Goal: Task Accomplishment & Management: Use online tool/utility

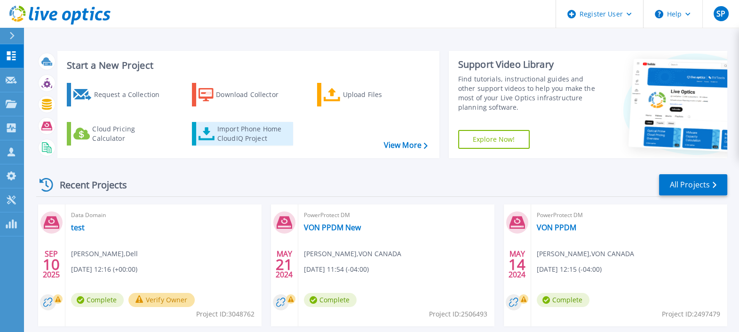
click at [270, 134] on div "Import Phone Home CloudIQ Project" at bounding box center [253, 133] width 73 height 19
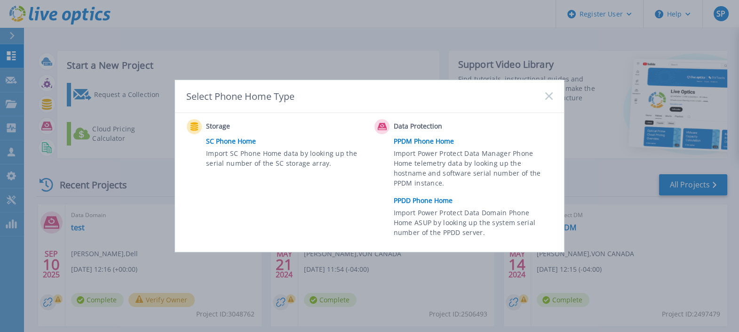
click at [443, 198] on link "PPDD Phone Home" at bounding box center [476, 200] width 164 height 14
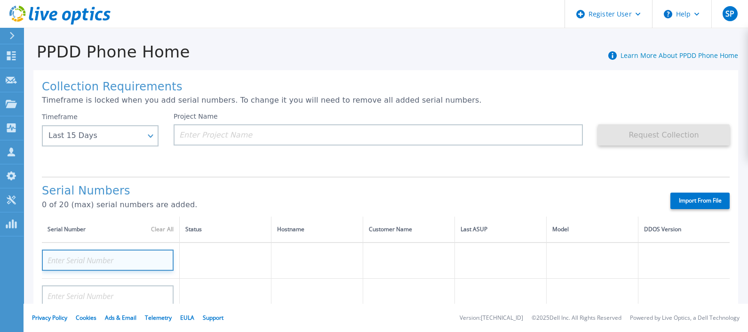
click at [126, 258] on input at bounding box center [108, 259] width 132 height 21
paste input "APM0018130141"
type input "APM0018130141"
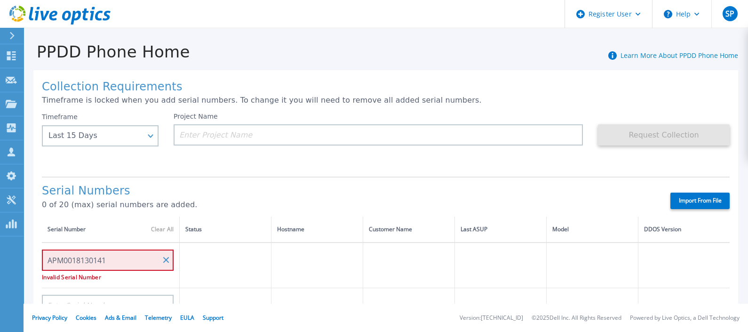
click at [143, 282] on td "APM0018130141 Invalid Serial Number" at bounding box center [111, 265] width 138 height 46
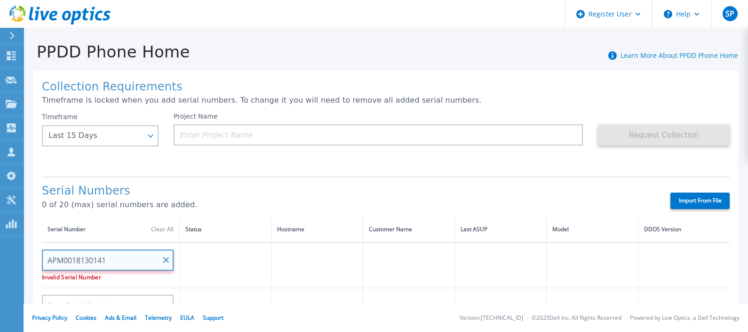
click at [143, 257] on input "APM0018130141" at bounding box center [108, 259] width 132 height 21
paste input "APM0018130141"
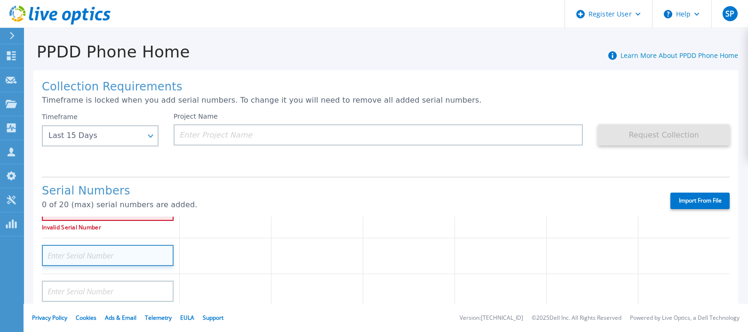
click at [140, 254] on input at bounding box center [108, 255] width 132 height 21
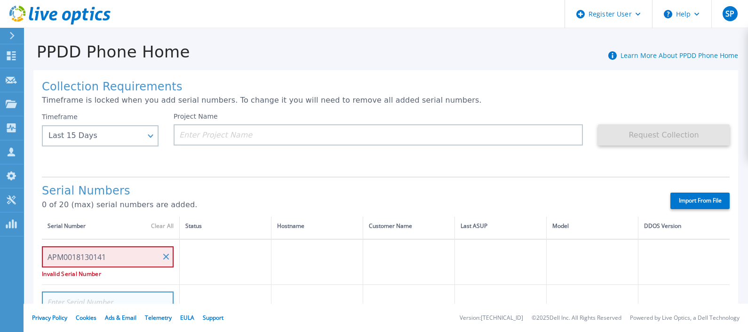
scroll to position [3, 0]
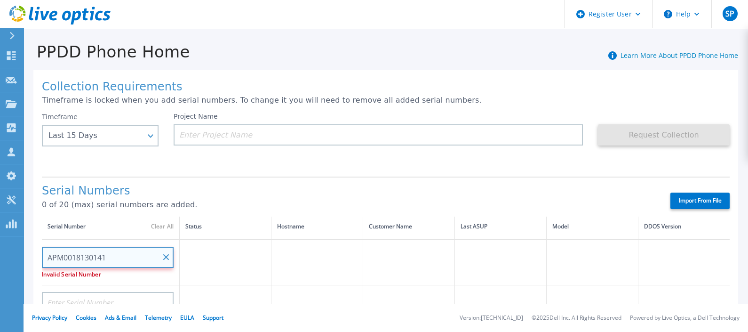
click at [51, 254] on input "APM0018130141" at bounding box center [108, 256] width 132 height 21
type input "APM0018130141"
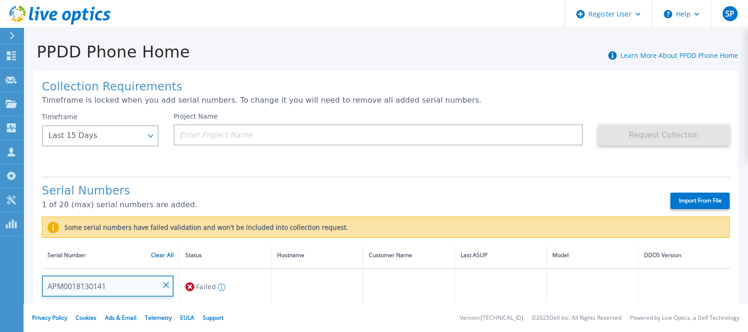
click at [90, 288] on input "APM0018130141" at bounding box center [108, 285] width 132 height 21
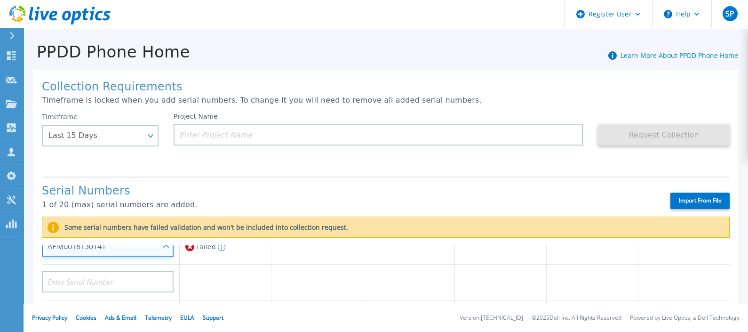
scroll to position [43, 0]
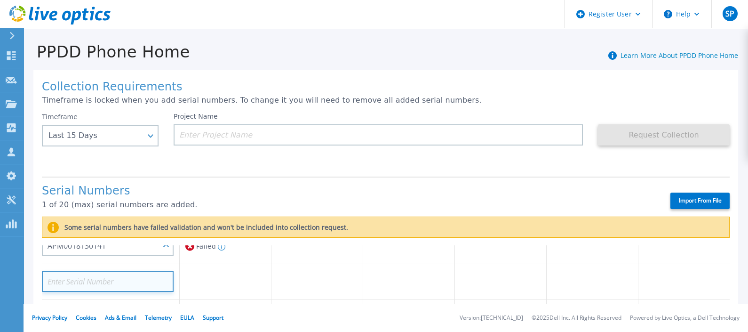
click at [115, 286] on input at bounding box center [108, 280] width 132 height 21
paste input "APM00173513950"
type input "APM00173513950"
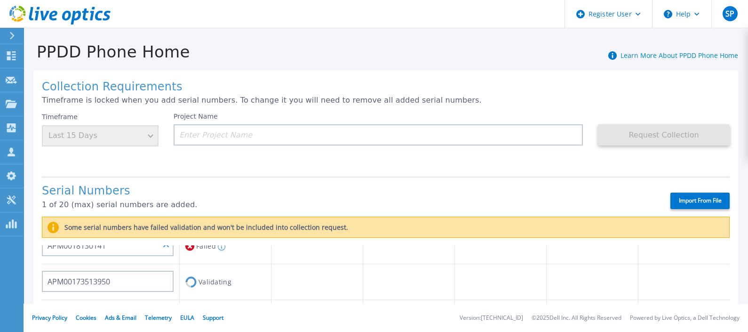
click at [364, 283] on td at bounding box center [409, 282] width 92 height 36
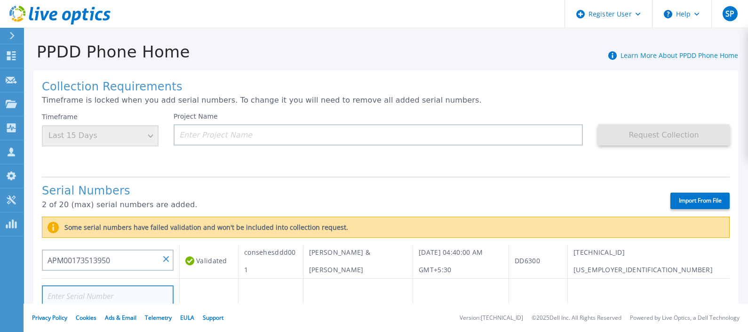
click at [126, 292] on input at bounding box center [108, 295] width 132 height 21
paste input "DE300223913646"
type input "DE300223913646"
click at [152, 280] on div "DE300223913646" at bounding box center [108, 292] width 132 height 28
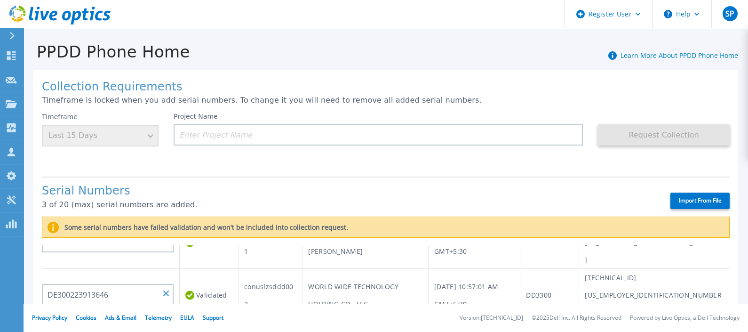
scroll to position [119, 0]
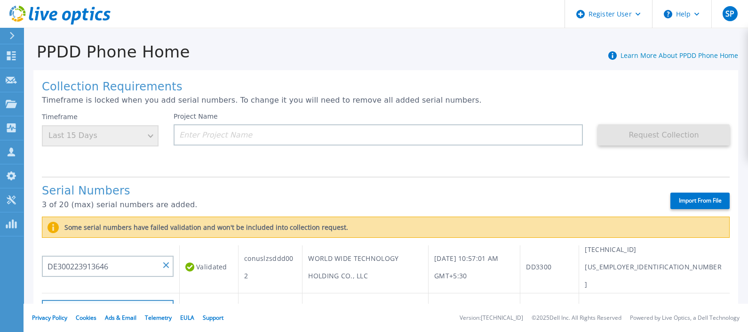
click at [139, 300] on input at bounding box center [108, 310] width 132 height 21
paste input "CRK00233018213"
type input "CRK00233018213"
click at [216, 293] on td "Validating" at bounding box center [209, 311] width 59 height 36
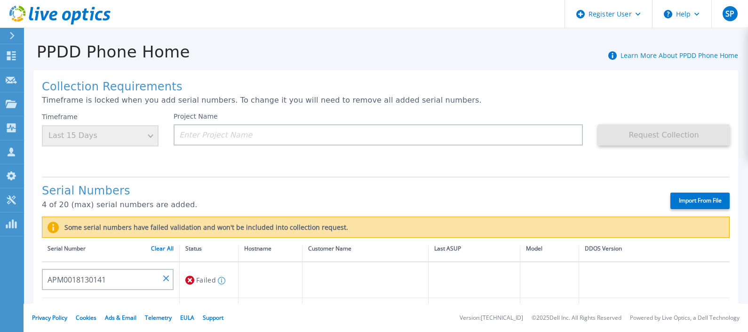
scroll to position [0, 0]
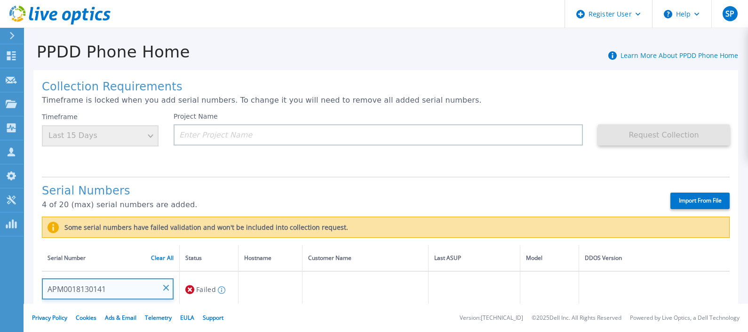
click at [124, 287] on input "APM0018130141" at bounding box center [108, 288] width 132 height 21
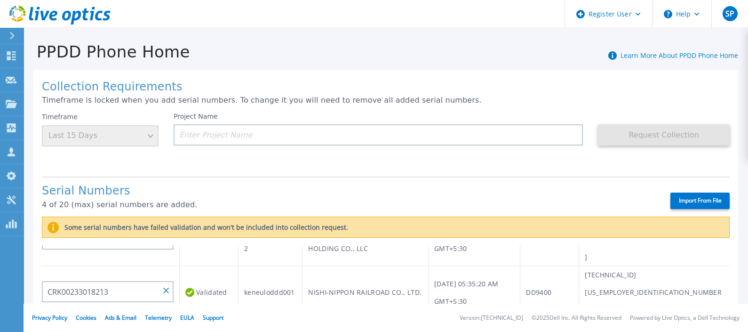
scroll to position [148, 0]
click at [145, 324] on input at bounding box center [108, 334] width 132 height 21
paste input "APM00181301410"
type input "APM00181301410"
click at [229, 317] on td at bounding box center [209, 335] width 59 height 36
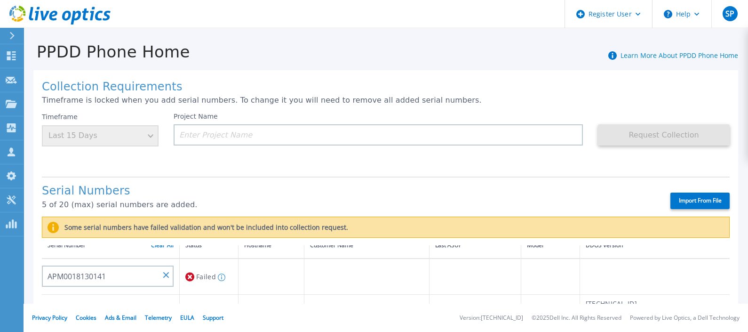
scroll to position [0, 0]
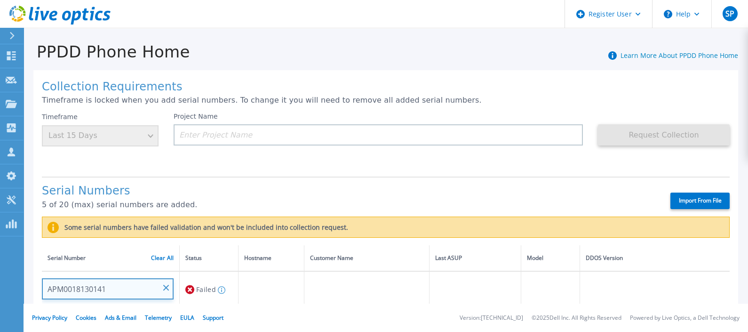
click at [169, 288] on input "APM0018130141" at bounding box center [108, 288] width 132 height 21
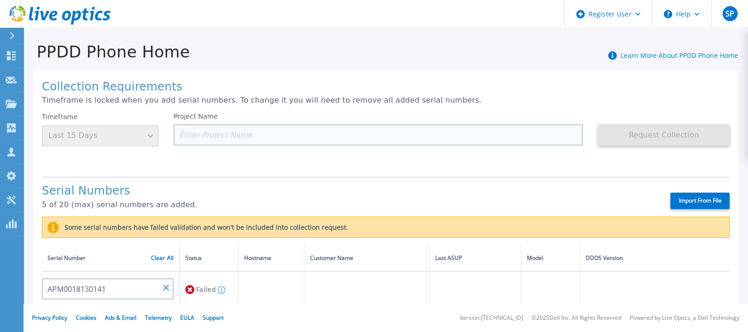
click at [303, 134] on input at bounding box center [378, 134] width 409 height 21
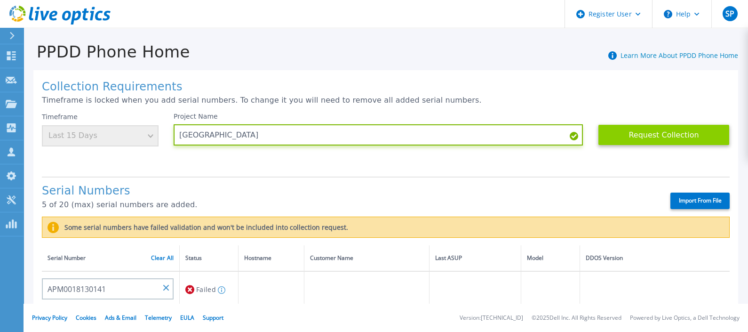
type input "Kenvue"
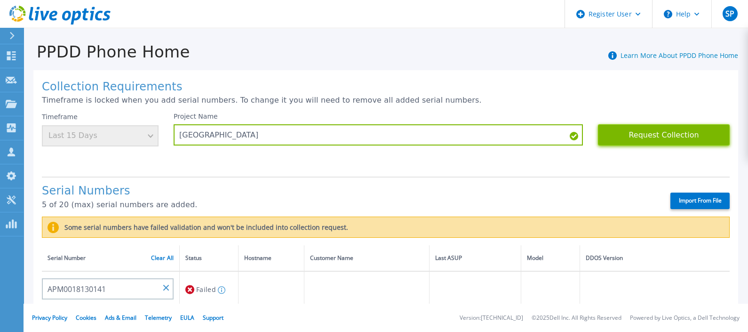
click at [686, 130] on button "Request Collection" at bounding box center [664, 134] width 132 height 21
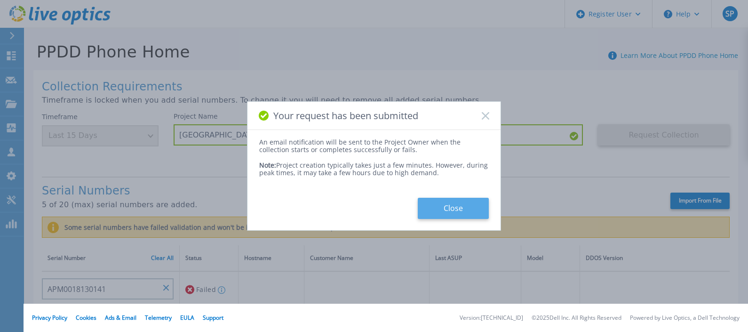
click at [444, 205] on button "Close" at bounding box center [453, 207] width 71 height 21
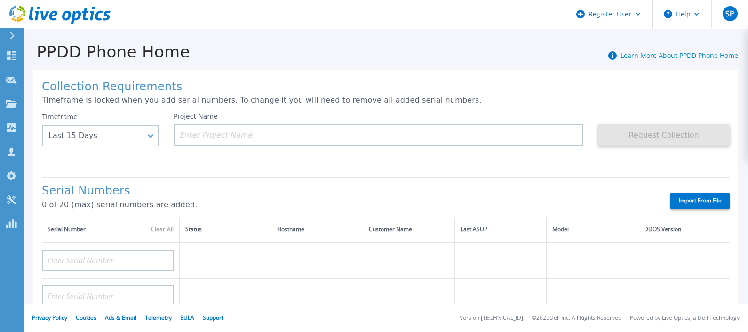
click at [15, 33] on div at bounding box center [15, 36] width 15 height 16
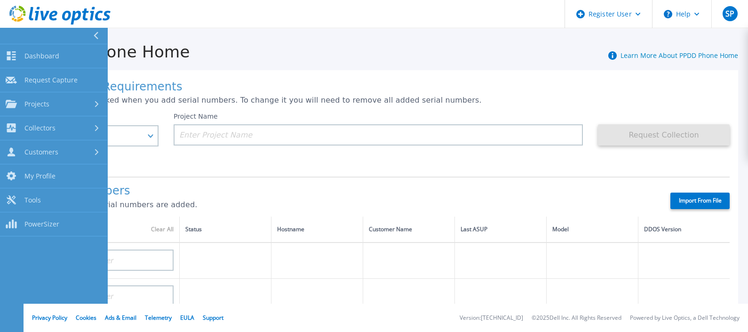
click at [22, 42] on button at bounding box center [53, 36] width 107 height 16
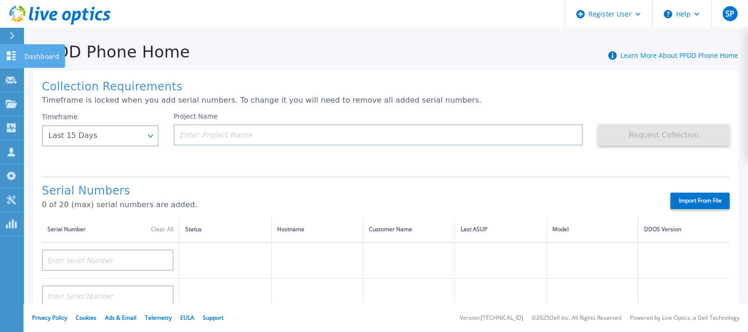
click at [31, 55] on p "Dashboard" at bounding box center [41, 56] width 35 height 24
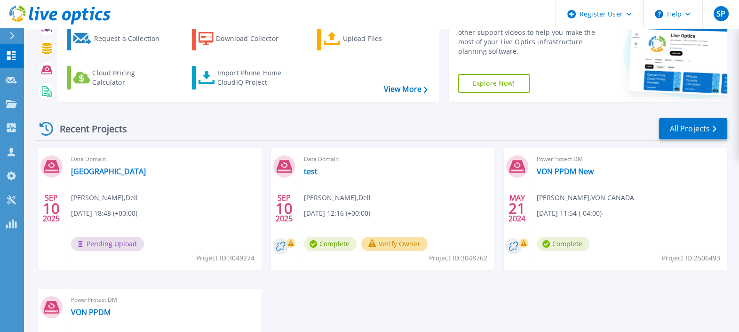
scroll to position [57, 0]
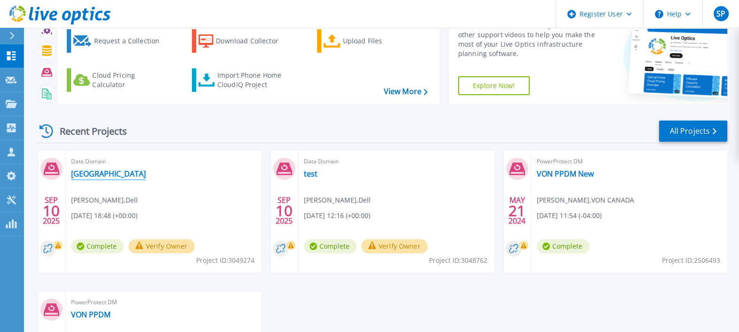
click at [84, 174] on link "[GEOGRAPHIC_DATA]" at bounding box center [108, 173] width 75 height 9
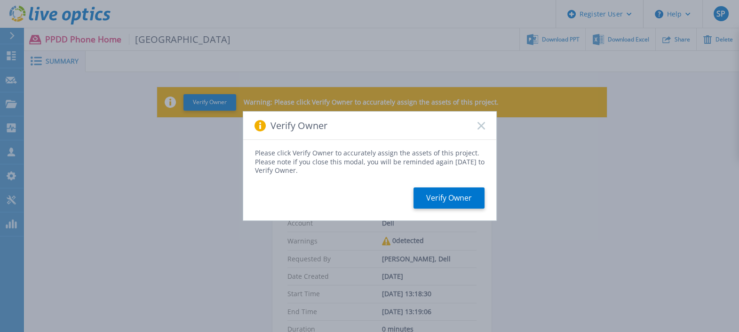
click at [485, 132] on div "Verify Owner" at bounding box center [369, 125] width 253 height 28
click at [482, 127] on div "Verify Owner" at bounding box center [369, 125] width 253 height 28
click at [482, 127] on rect at bounding box center [481, 125] width 8 height 8
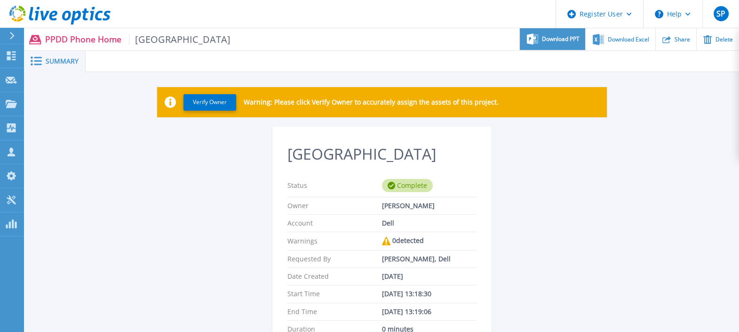
click at [564, 34] on div "Download PPT" at bounding box center [552, 39] width 65 height 22
